Goal: Transaction & Acquisition: Purchase product/service

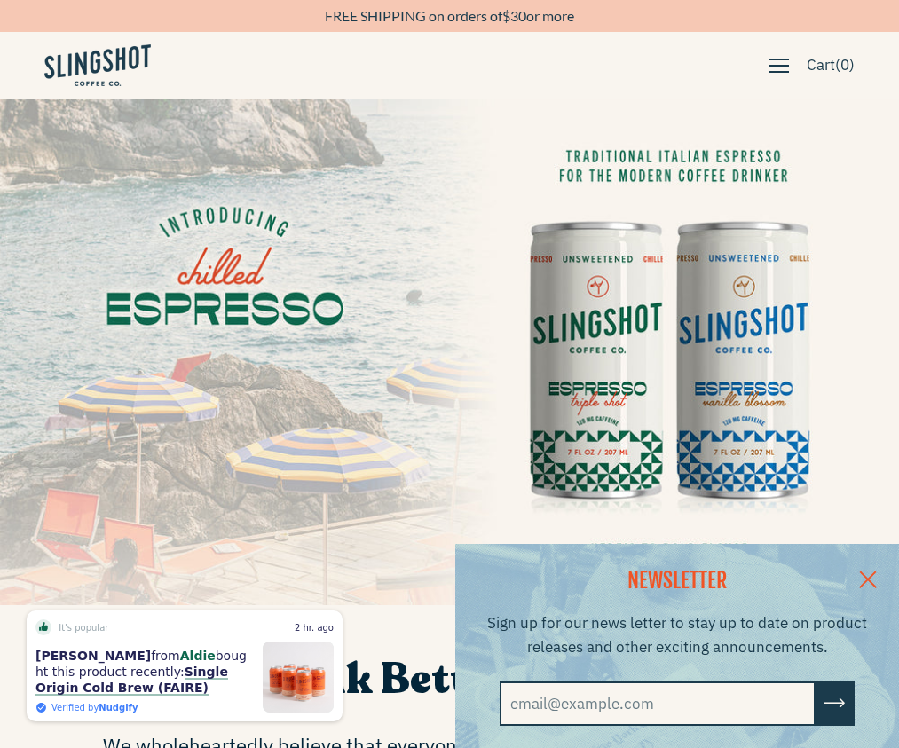
click at [765, 78] on button "button" at bounding box center [779, 66] width 37 height 30
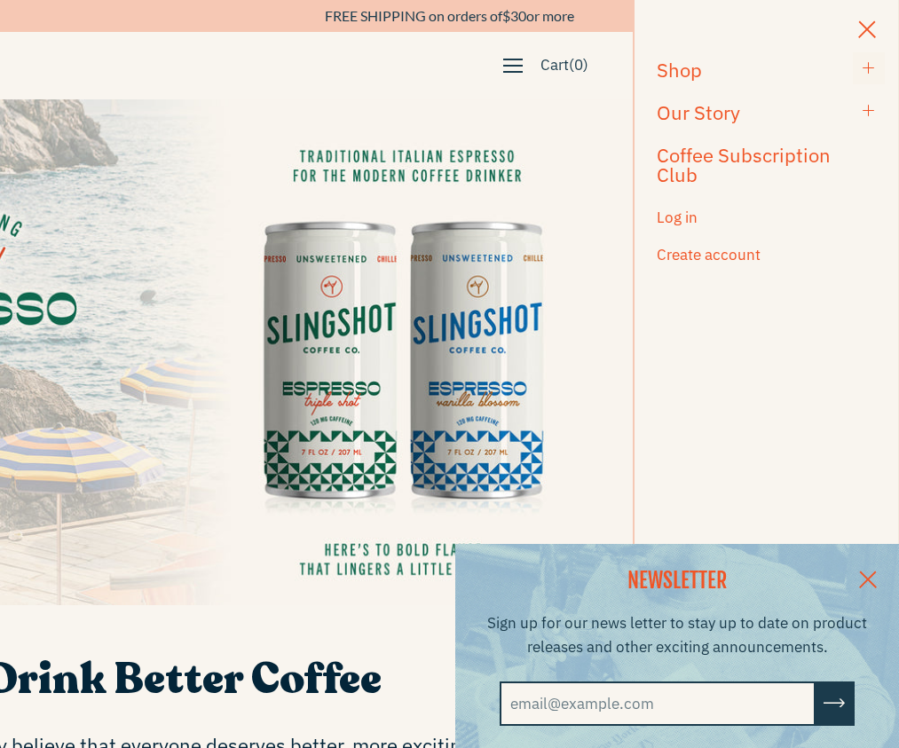
click at [866, 73] on span "button" at bounding box center [869, 68] width 14 height 17
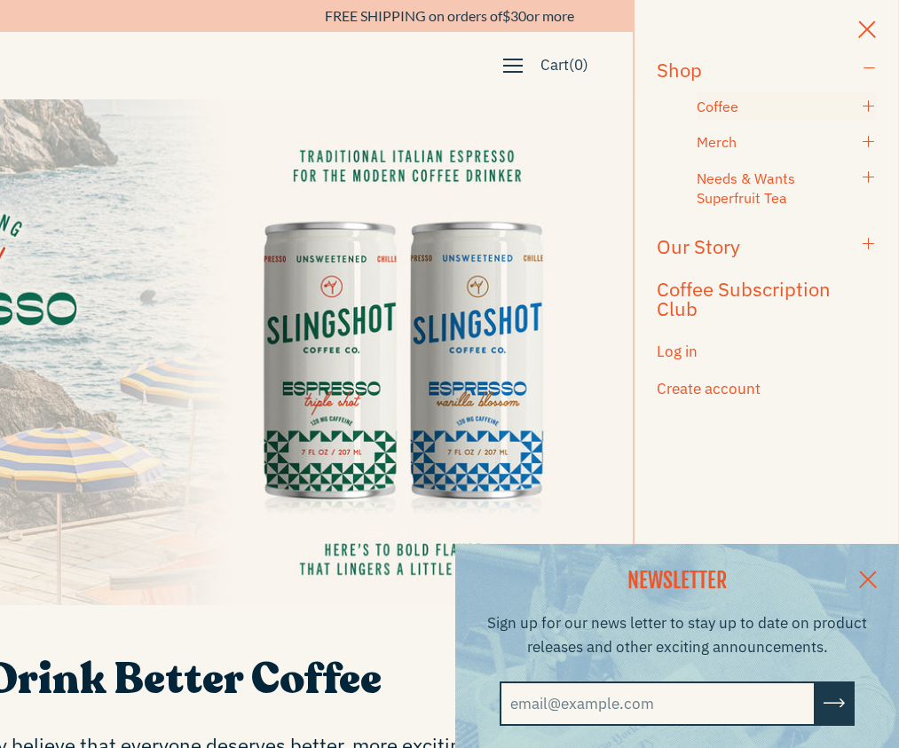
click at [773, 108] on h5 "Coffee" at bounding box center [775, 107] width 157 height 20
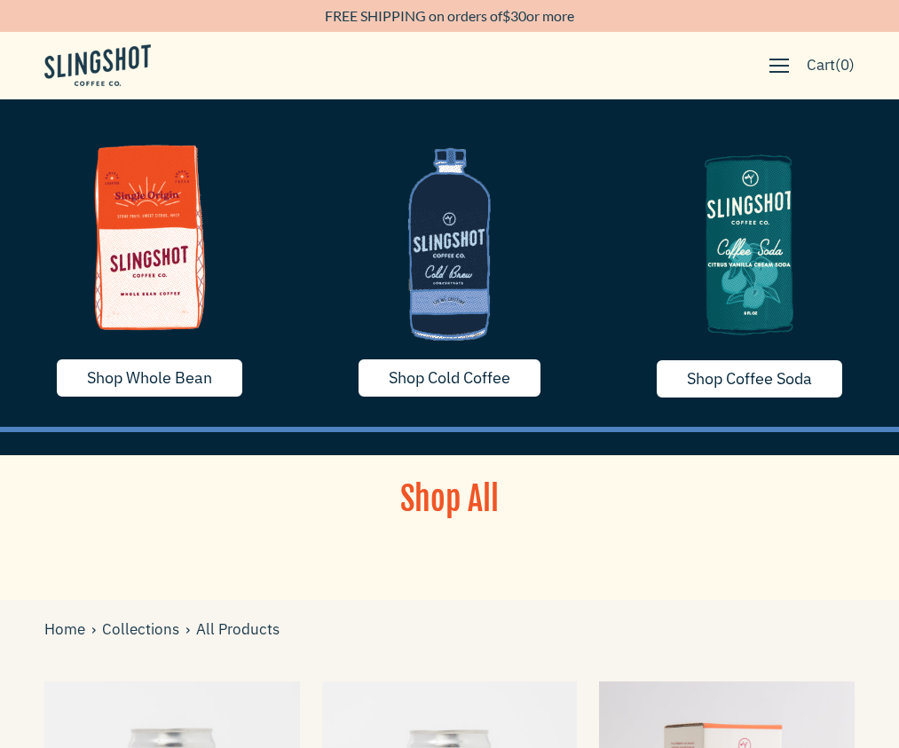
click at [170, 227] on img at bounding box center [149, 236] width 273 height 227
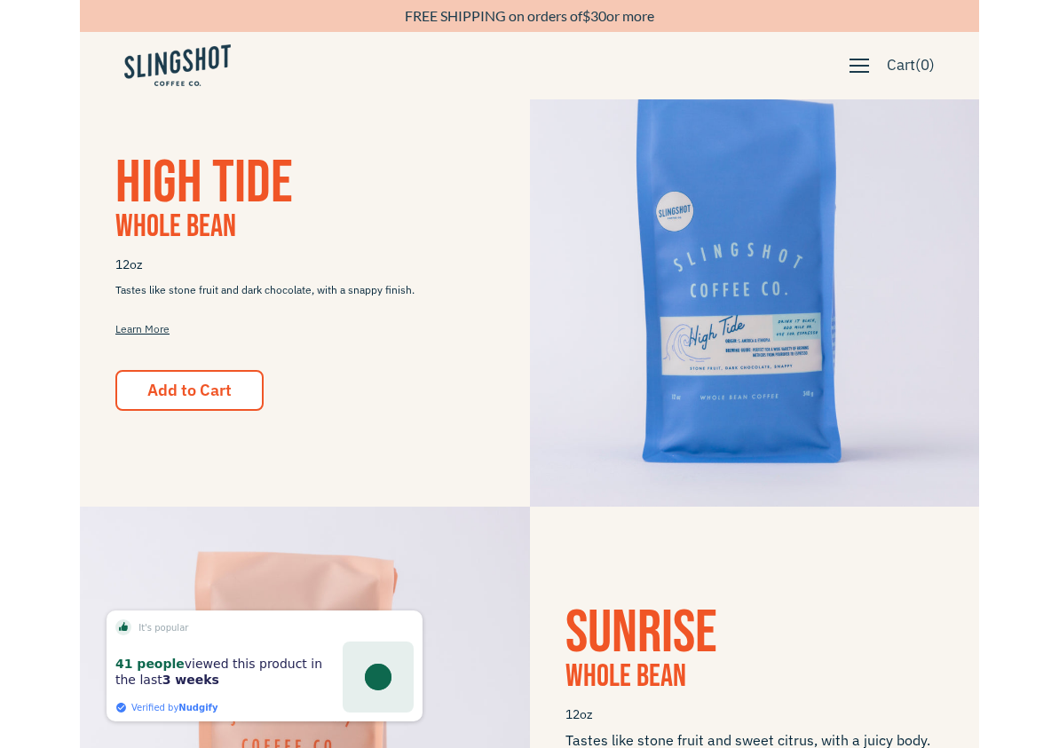
scroll to position [378, 0]
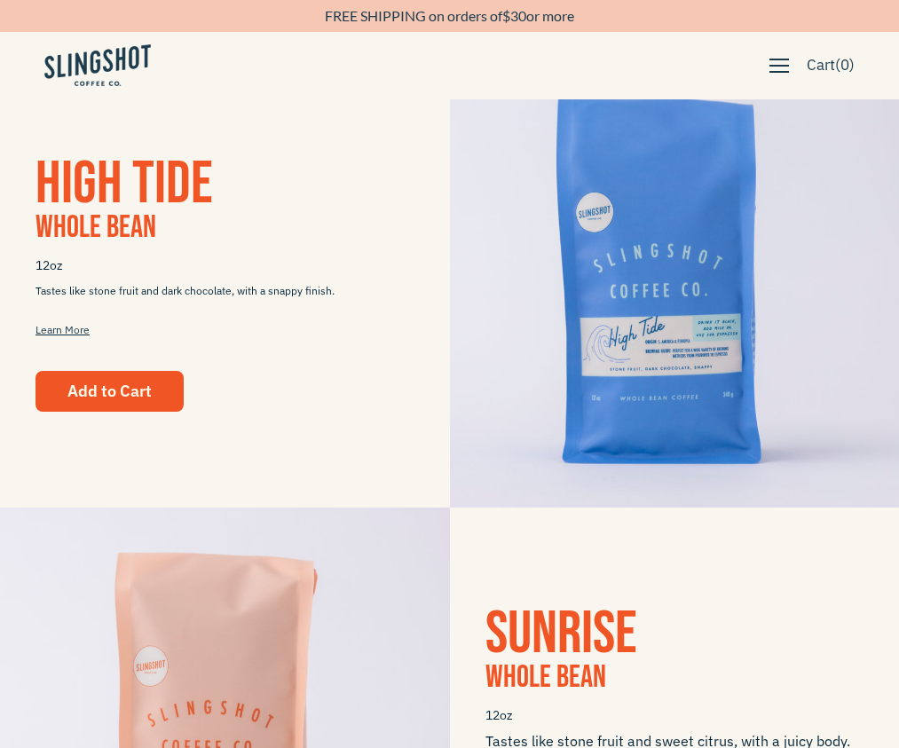
click at [158, 392] on button "Add to Cart" at bounding box center [110, 391] width 148 height 41
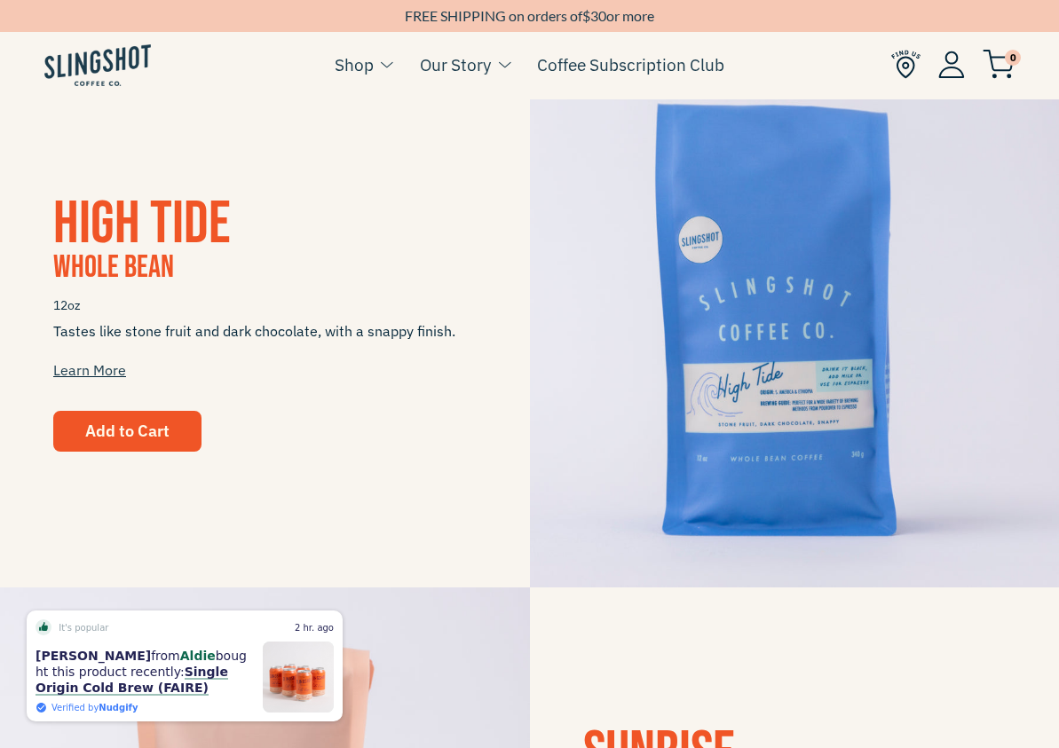
click at [142, 433] on span "Add to Cart" at bounding box center [127, 431] width 84 height 20
click at [899, 58] on img at bounding box center [999, 64] width 32 height 29
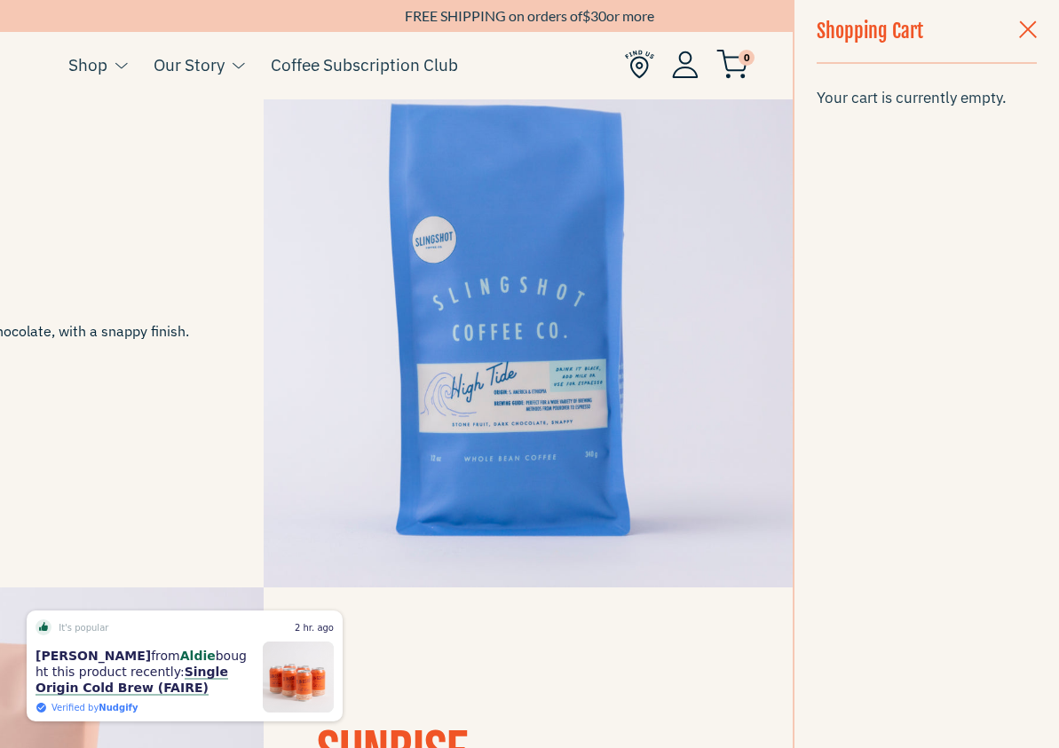
click at [443, 278] on img at bounding box center [529, 324] width 530 height 530
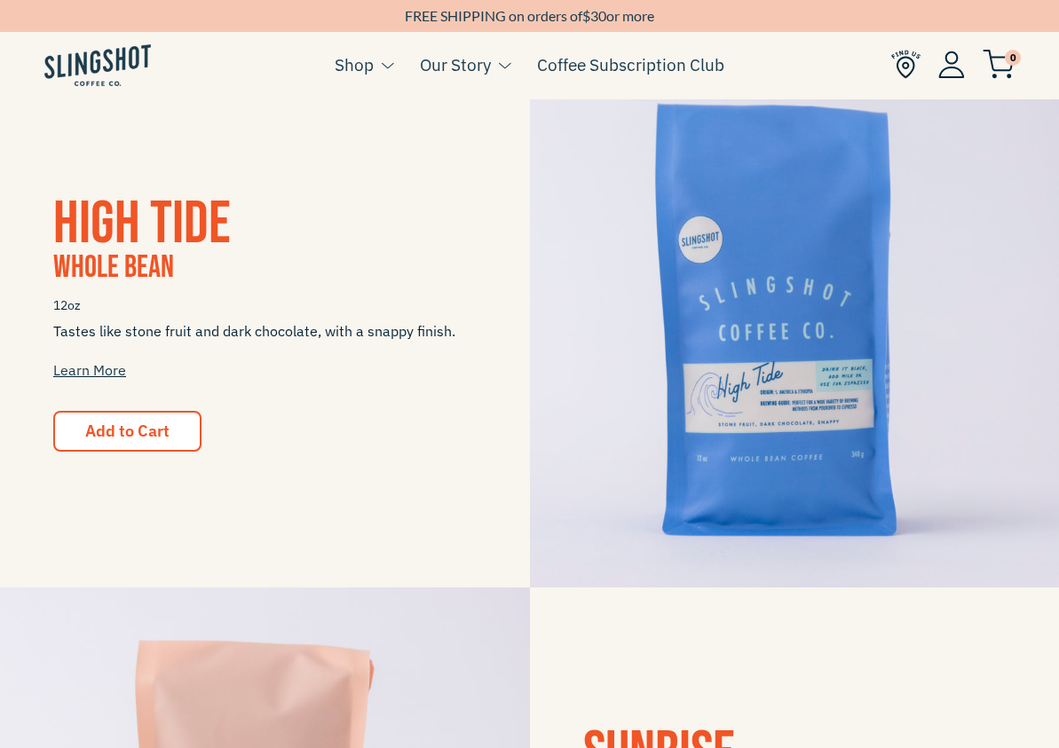
click at [99, 357] on span "Tastes like stone fruit and dark chocolate, with a snappy finish. Learn More" at bounding box center [265, 350] width 424 height 59
click at [99, 370] on link "Learn More" at bounding box center [89, 370] width 73 height 18
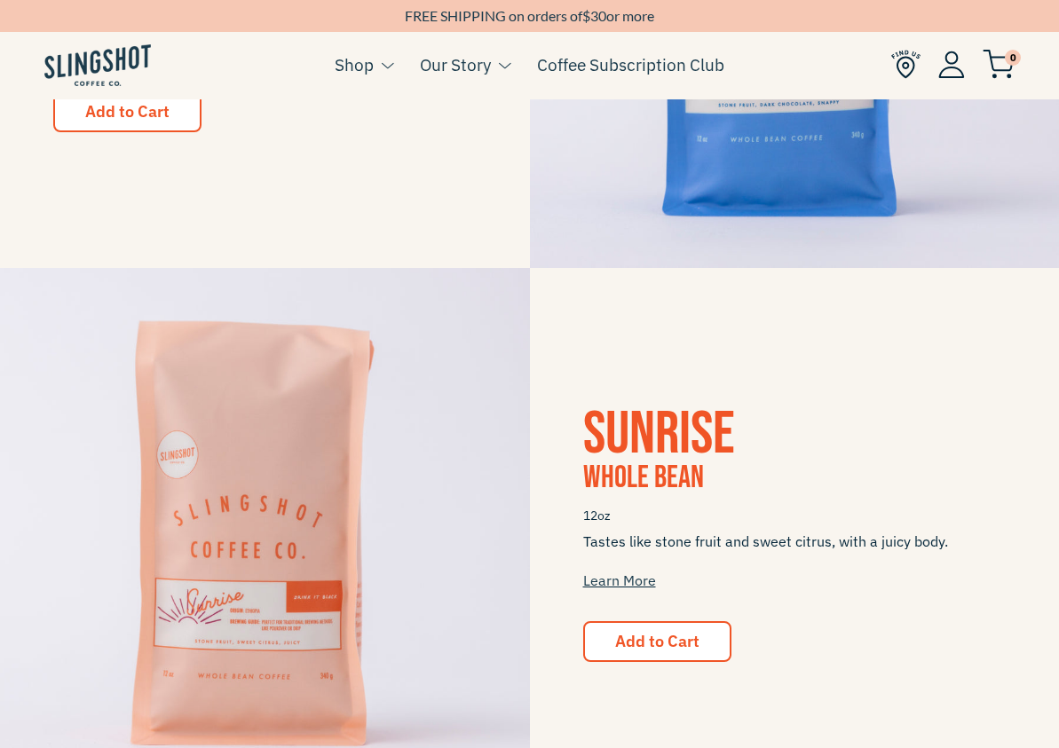
scroll to position [1045, 0]
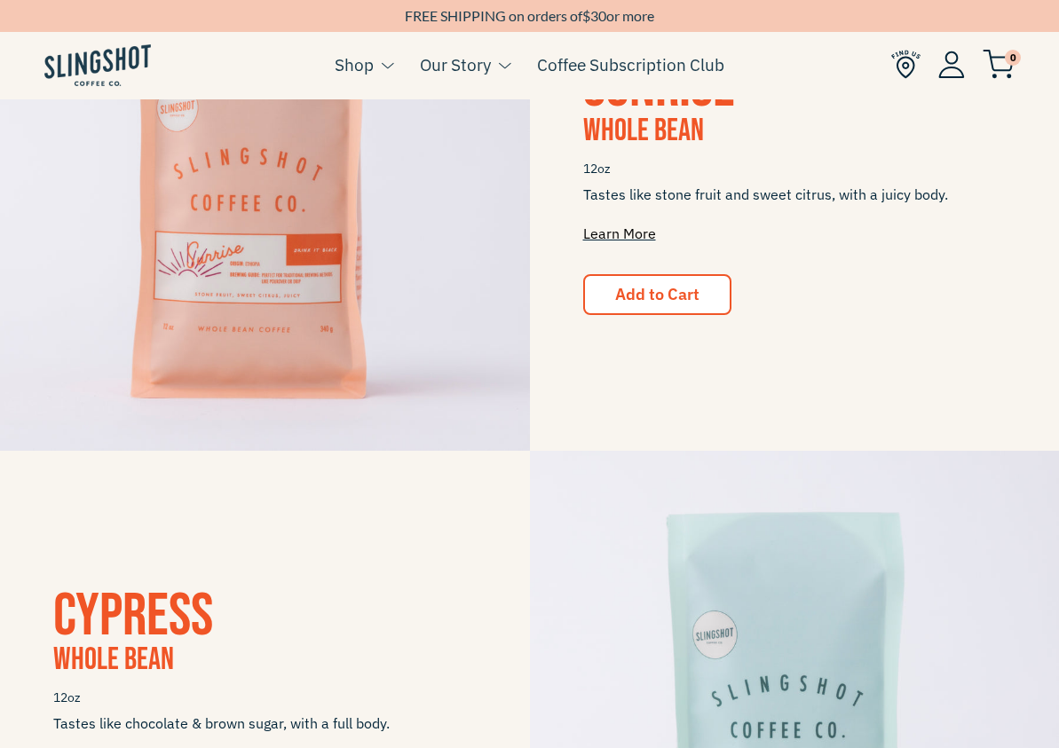
click at [605, 231] on link "Learn More" at bounding box center [619, 234] width 73 height 18
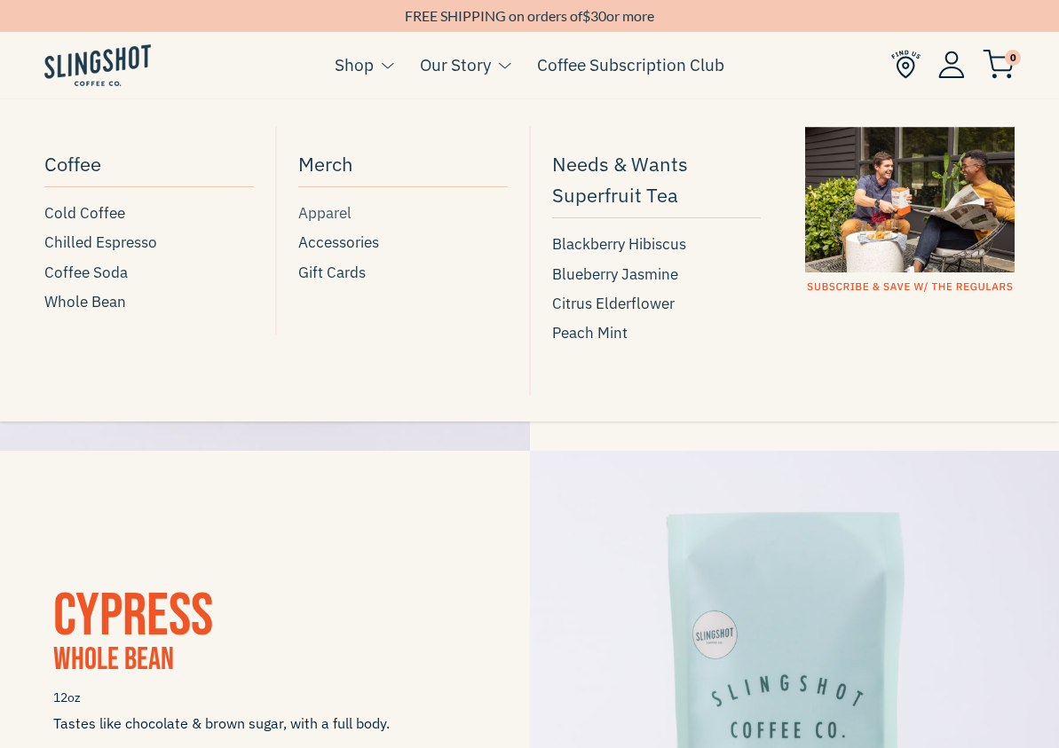
click at [336, 216] on span "Apparel" at bounding box center [324, 214] width 53 height 24
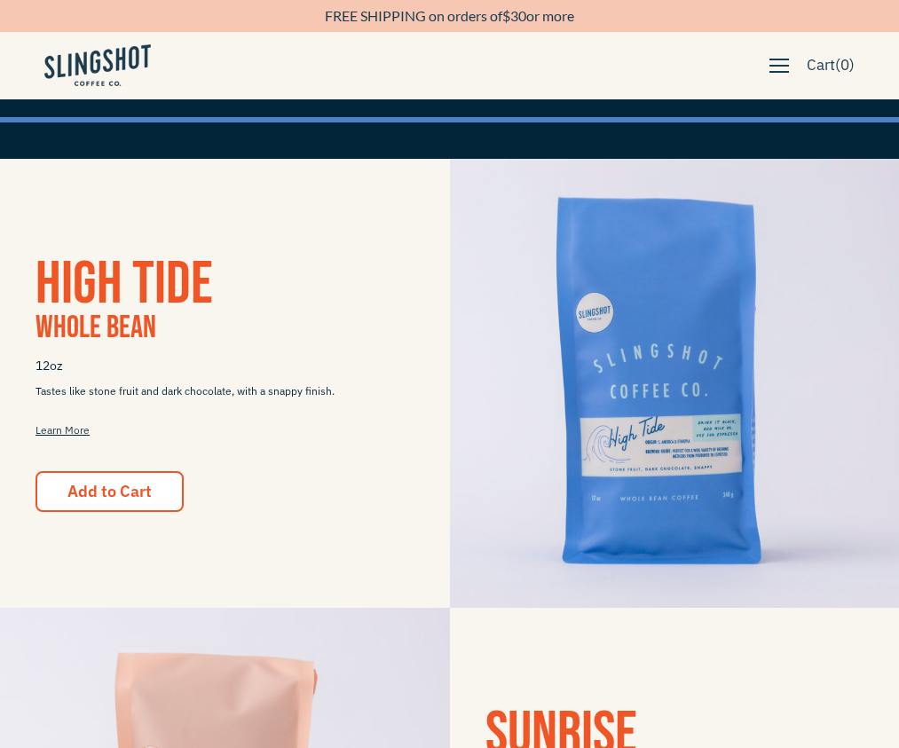
scroll to position [0, 0]
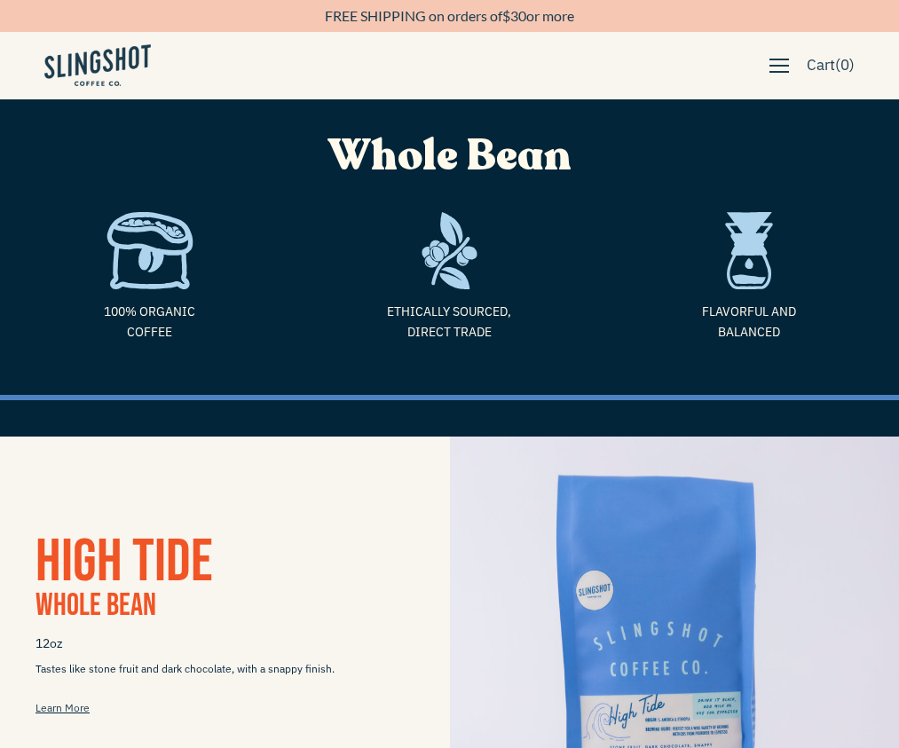
click at [770, 74] on span "button" at bounding box center [780, 66] width 20 height 20
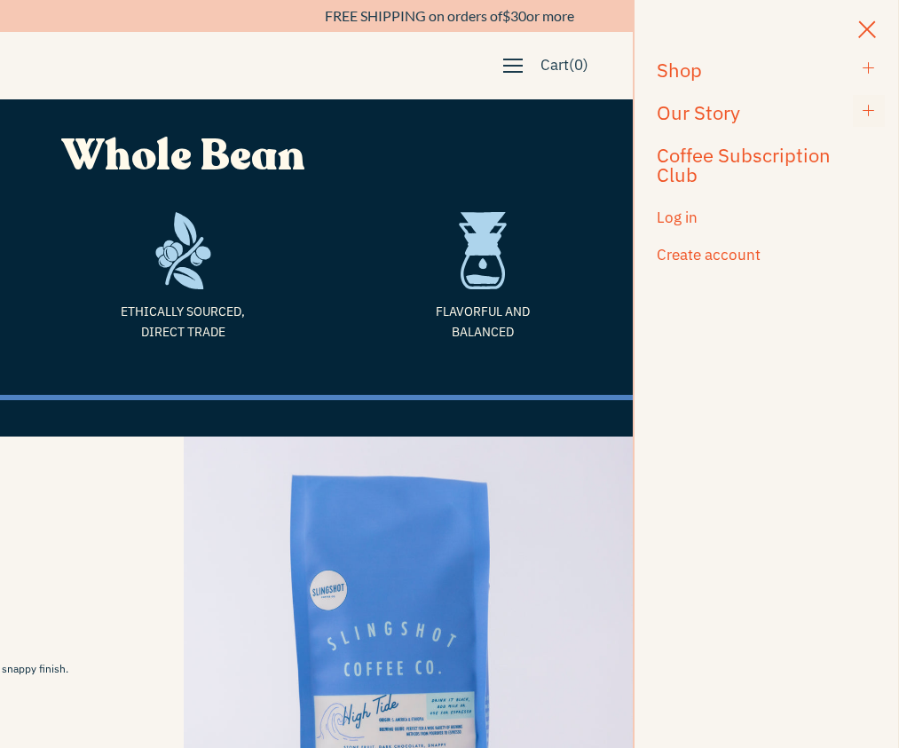
click at [876, 99] on button "See More" at bounding box center [869, 111] width 32 height 32
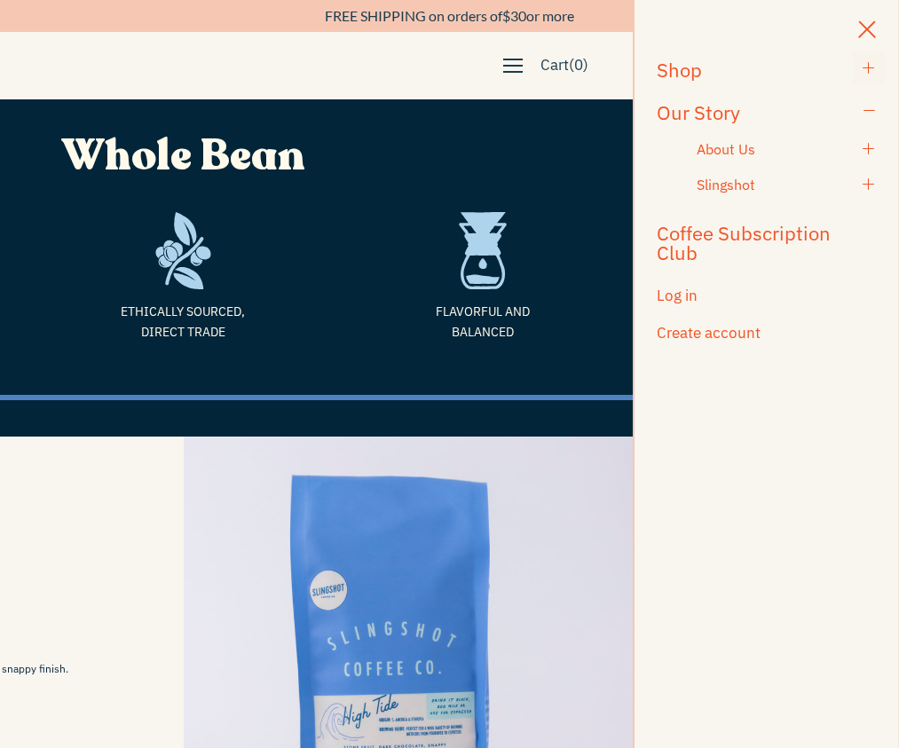
click at [864, 73] on span "button" at bounding box center [869, 68] width 14 height 17
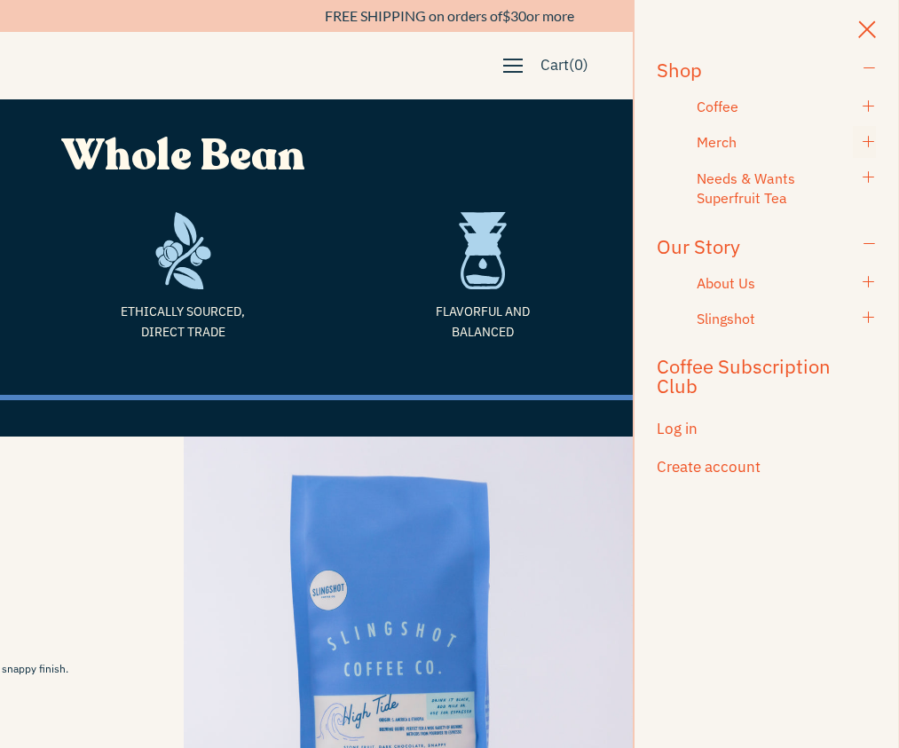
click at [875, 143] on span "button" at bounding box center [869, 142] width 14 height 17
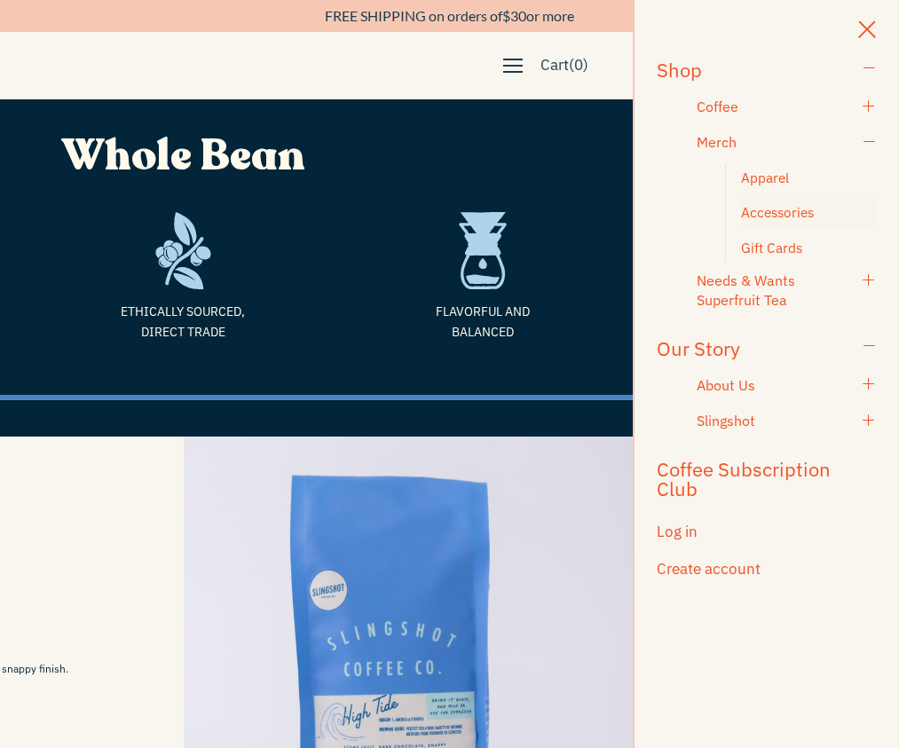
click at [793, 218] on h5 "Accessories" at bounding box center [808, 212] width 135 height 19
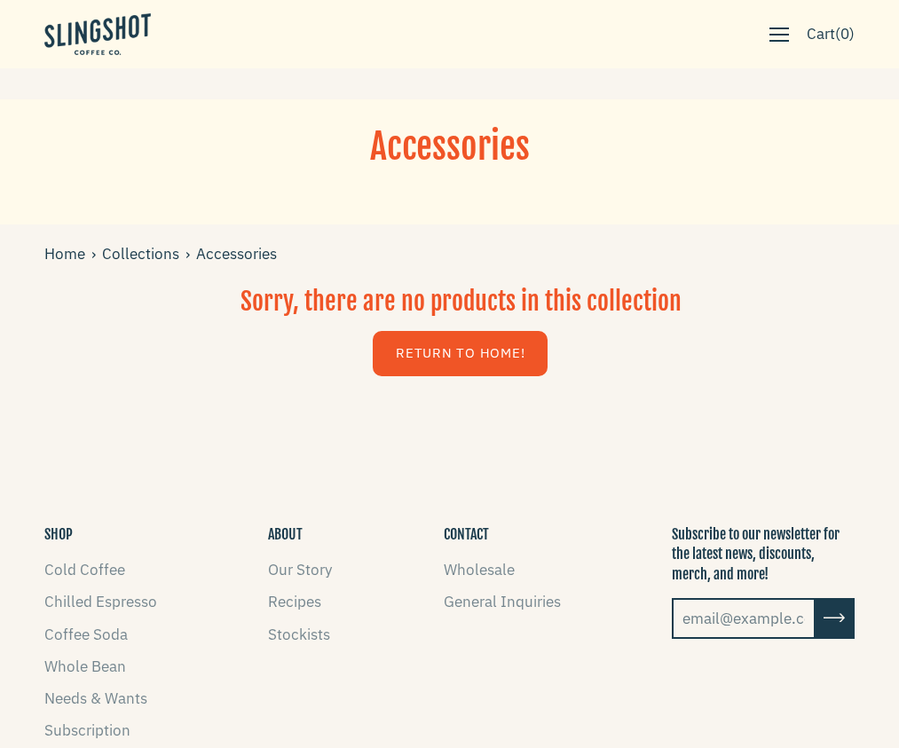
scroll to position [3, 0]
